Goal: Task Accomplishment & Management: Use online tool/utility

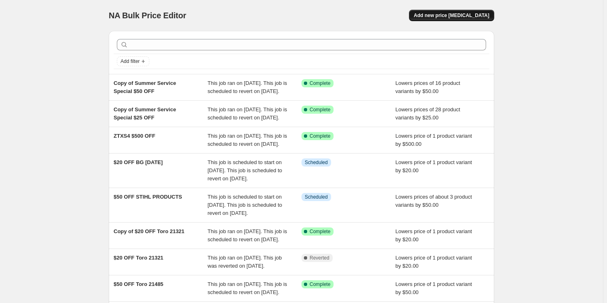
click at [478, 11] on button "Add new price [MEDICAL_DATA]" at bounding box center [451, 15] width 85 height 11
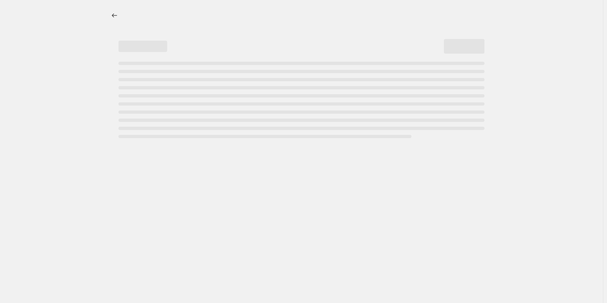
select select "percentage"
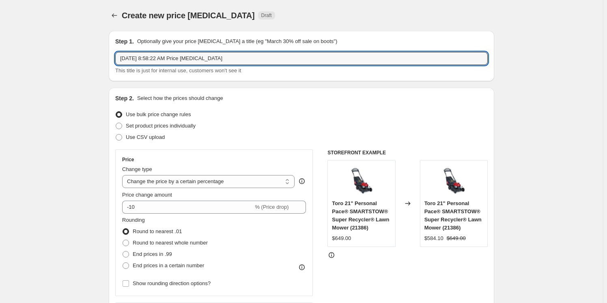
drag, startPoint x: 264, startPoint y: 57, endPoint x: 101, endPoint y: 60, distance: 163.1
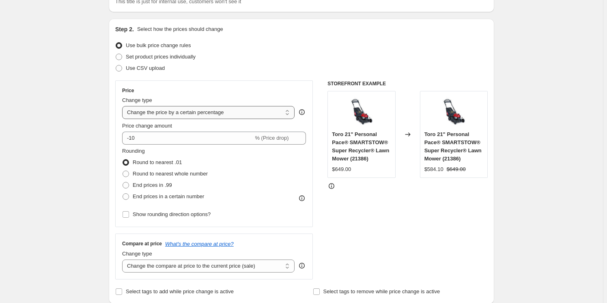
scroll to position [73, 0]
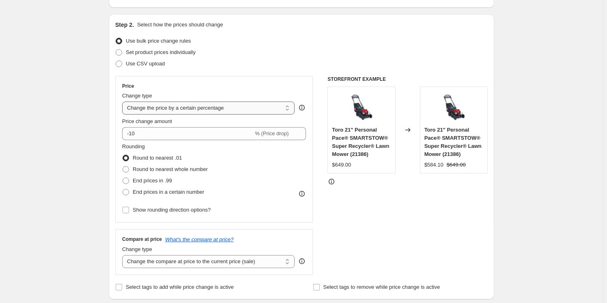
type input "15% off REDMAX HH"
click at [172, 105] on select "Change the price to a certain amount Change the price by a certain amount Chang…" at bounding box center [208, 107] width 172 height 13
click at [239, 76] on div "Price Change type Change the price to a certain amount Change the price by a ce…" at bounding box center [214, 175] width 198 height 199
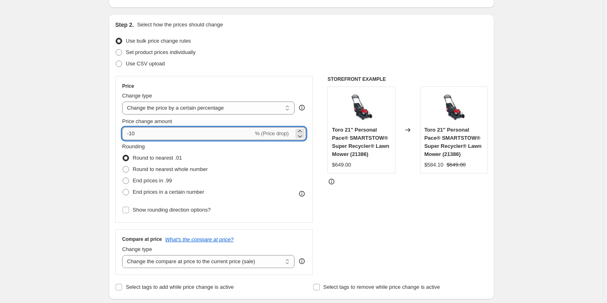
click at [174, 130] on input "-10" at bounding box center [187, 133] width 131 height 13
type input "-15"
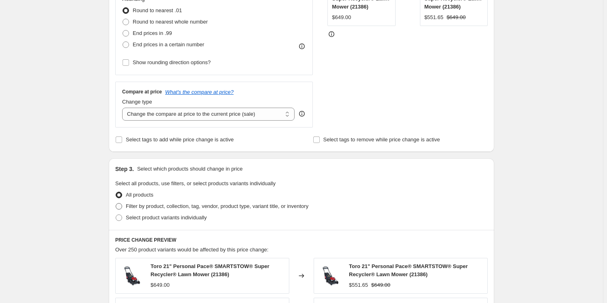
scroll to position [221, 0]
click at [161, 214] on span "Select product variants individually" at bounding box center [166, 217] width 81 height 6
click at [116, 214] on input "Select product variants individually" at bounding box center [116, 214] width 0 height 0
radio input "true"
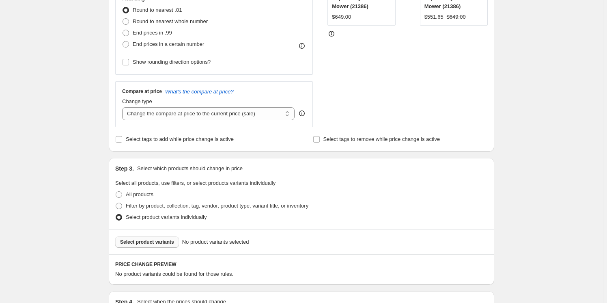
click at [146, 239] on span "Select product variants" at bounding box center [147, 241] width 54 height 6
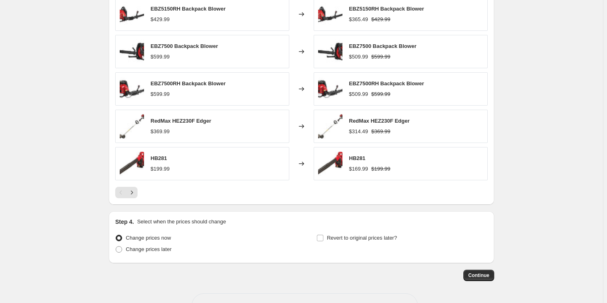
scroll to position [532, 0]
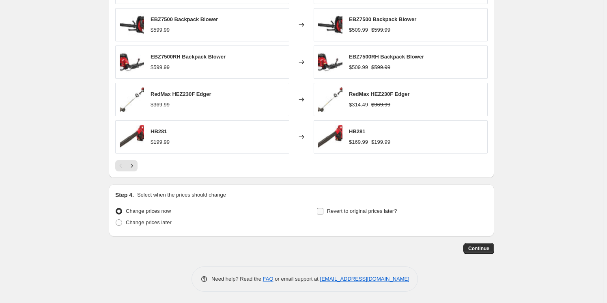
click at [325, 211] on label "Revert to original prices later?" at bounding box center [356, 210] width 81 height 11
click at [323, 211] on input "Revert to original prices later?" at bounding box center [320, 211] width 6 height 6
checkbox input "true"
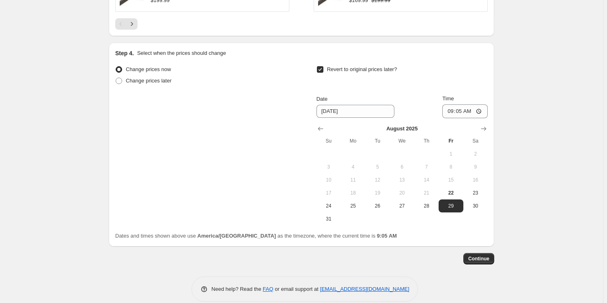
scroll to position [680, 0]
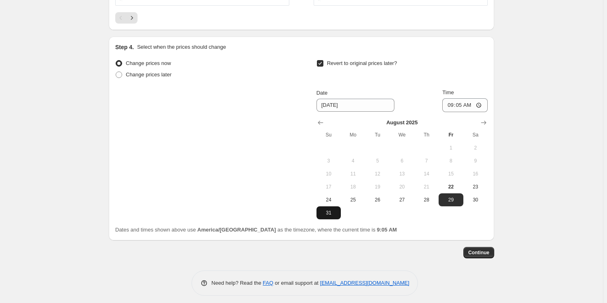
click at [330, 215] on span "31" at bounding box center [329, 212] width 18 height 6
type input "[DATE]"
click at [454, 104] on input "09:05" at bounding box center [464, 105] width 45 height 14
type input "23:59"
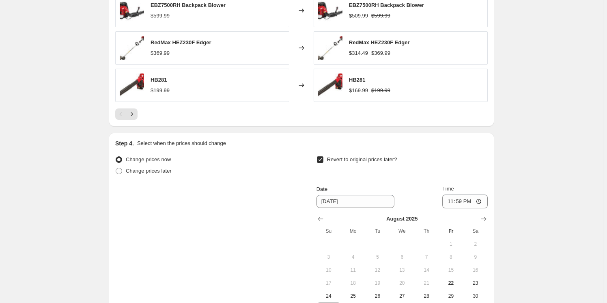
scroll to position [684, 0]
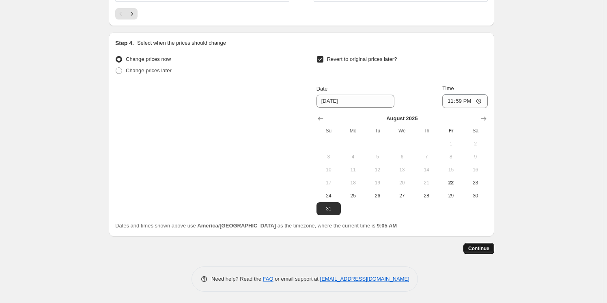
click at [479, 247] on span "Continue" at bounding box center [478, 248] width 21 height 6
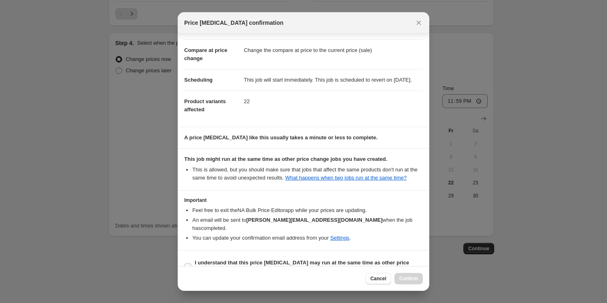
scroll to position [46, 0]
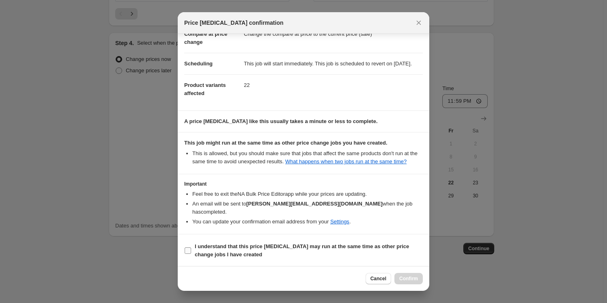
click at [251, 244] on b "I understand that this price [MEDICAL_DATA] may run at the same time as other p…" at bounding box center [302, 250] width 214 height 14
click at [191, 247] on input "I understand that this price [MEDICAL_DATA] may run at the same time as other p…" at bounding box center [188, 250] width 6 height 6
checkbox input "true"
click at [408, 275] on button "Confirm" at bounding box center [408, 278] width 28 height 11
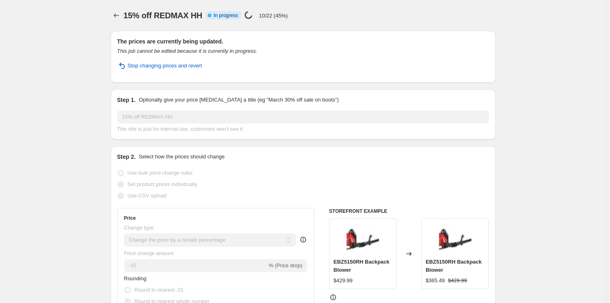
select select "percentage"
